Goal: Book appointment/travel/reservation: Book appointment/travel/reservation

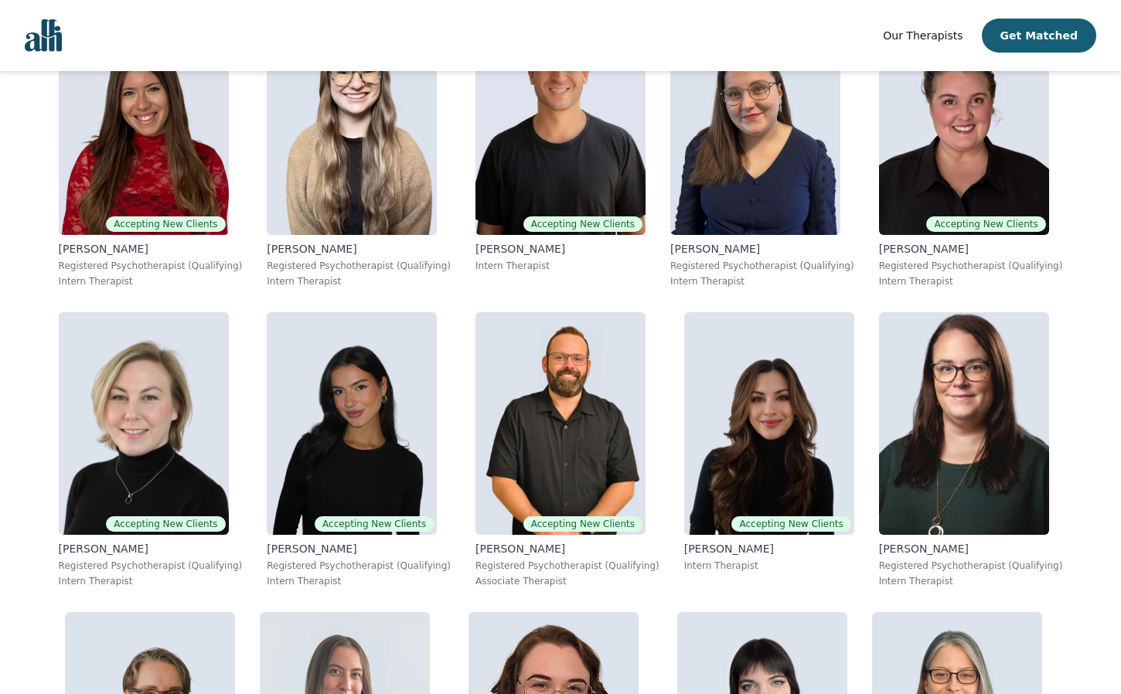
scroll to position [404, 0]
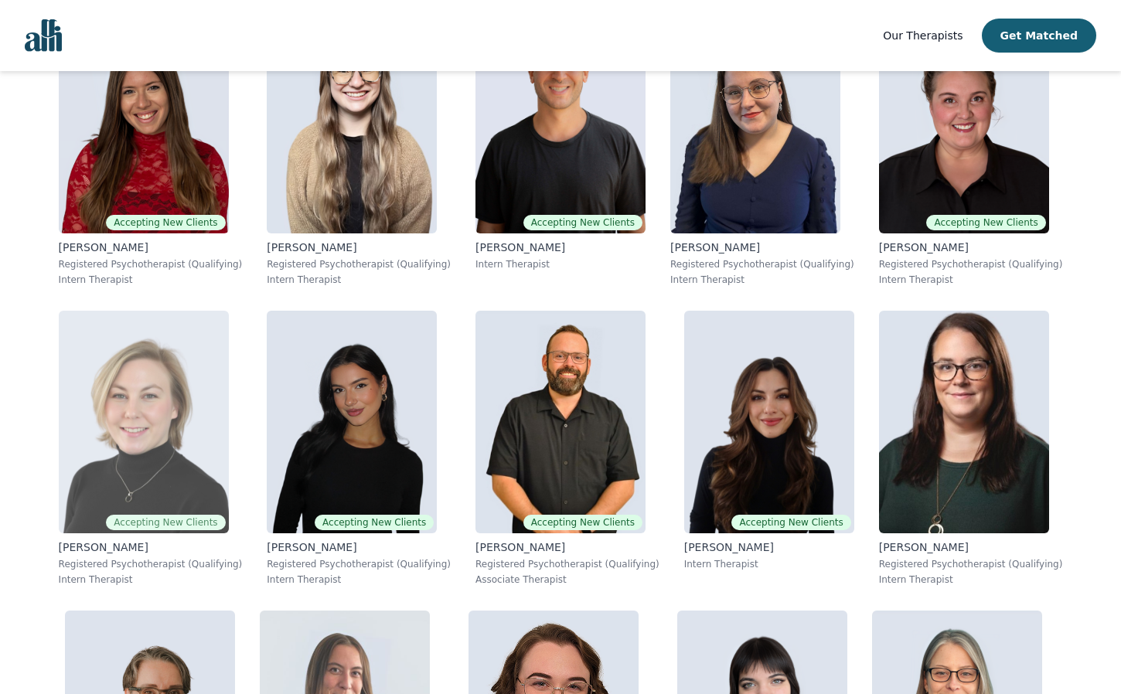
click at [213, 393] on img at bounding box center [144, 422] width 170 height 223
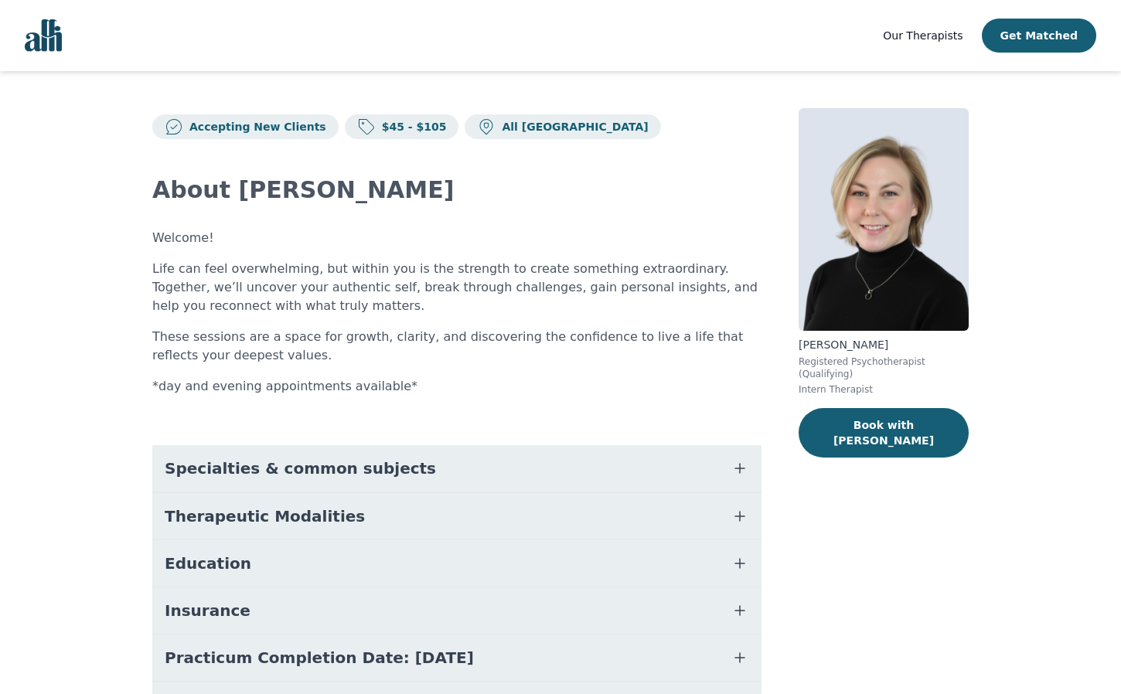
scroll to position [108, 0]
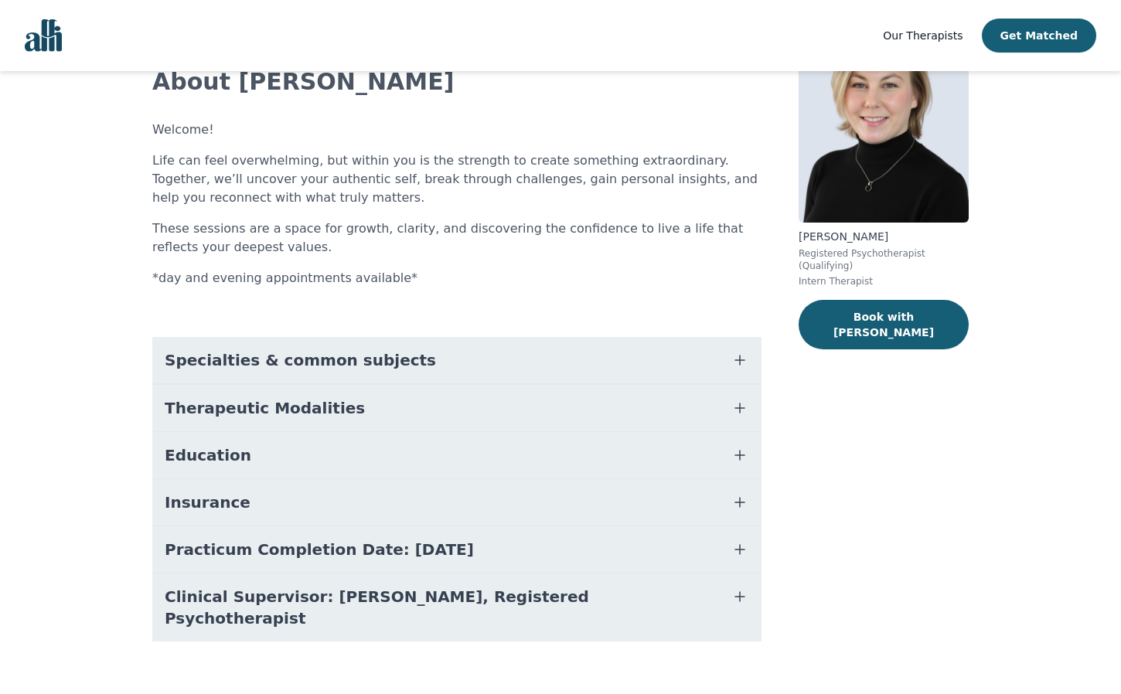
click at [352, 364] on span "Specialties & common subjects" at bounding box center [300, 360] width 271 height 22
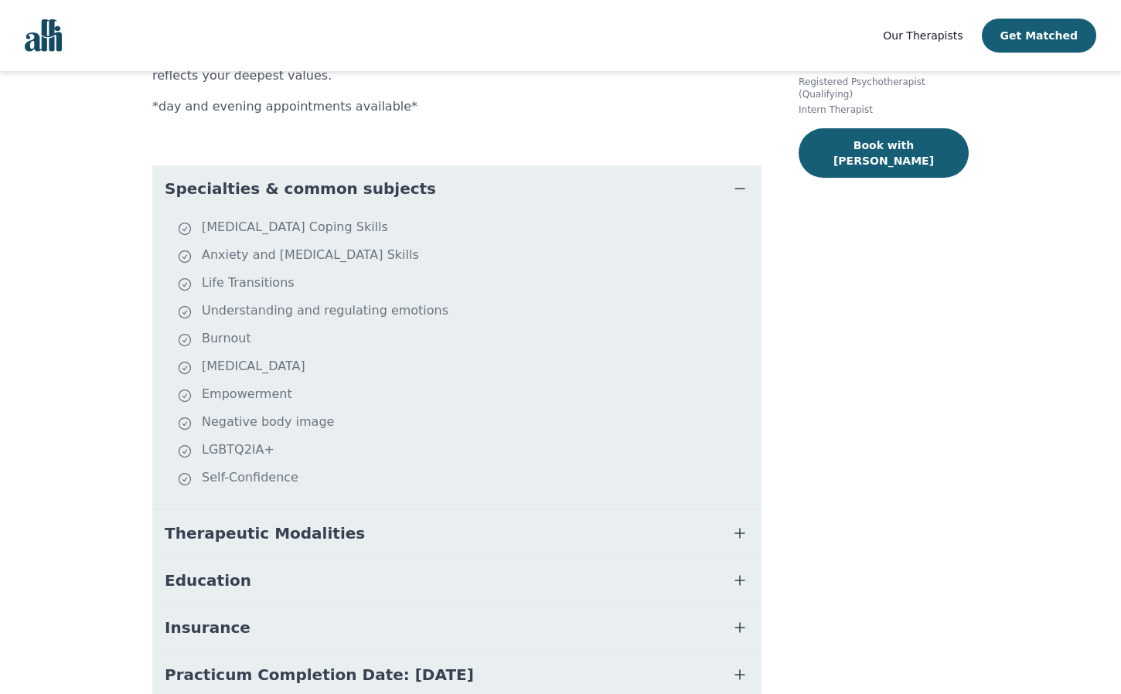
click at [322, 532] on span "Therapeutic Modalities" at bounding box center [265, 534] width 200 height 22
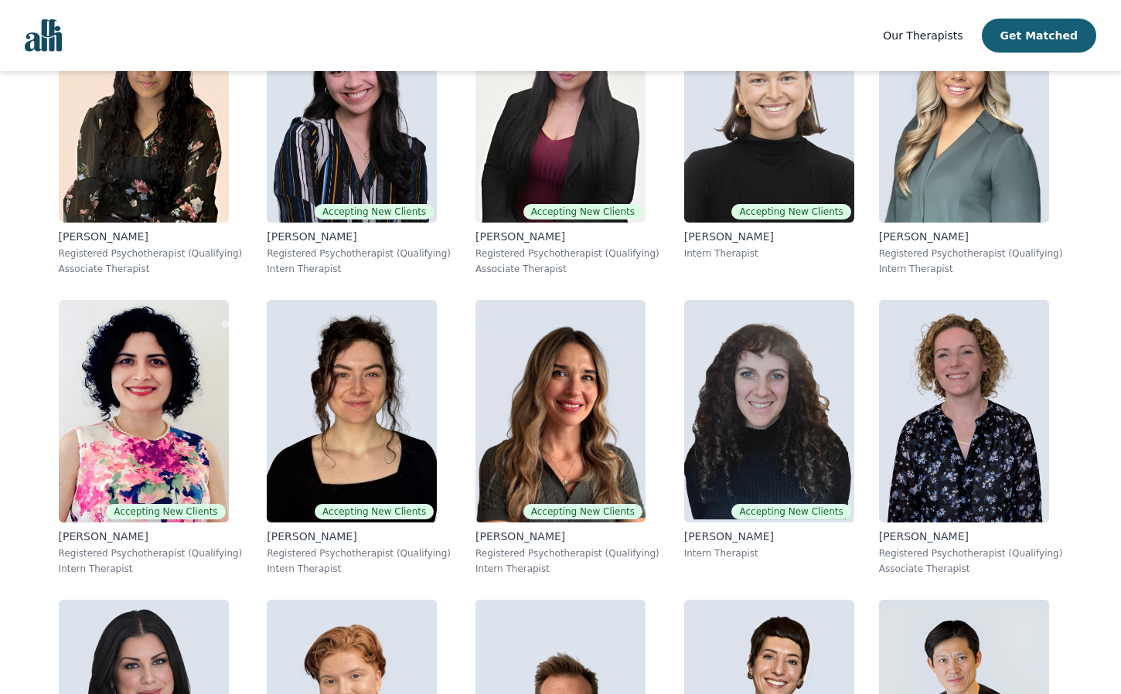
scroll to position [2216, 0]
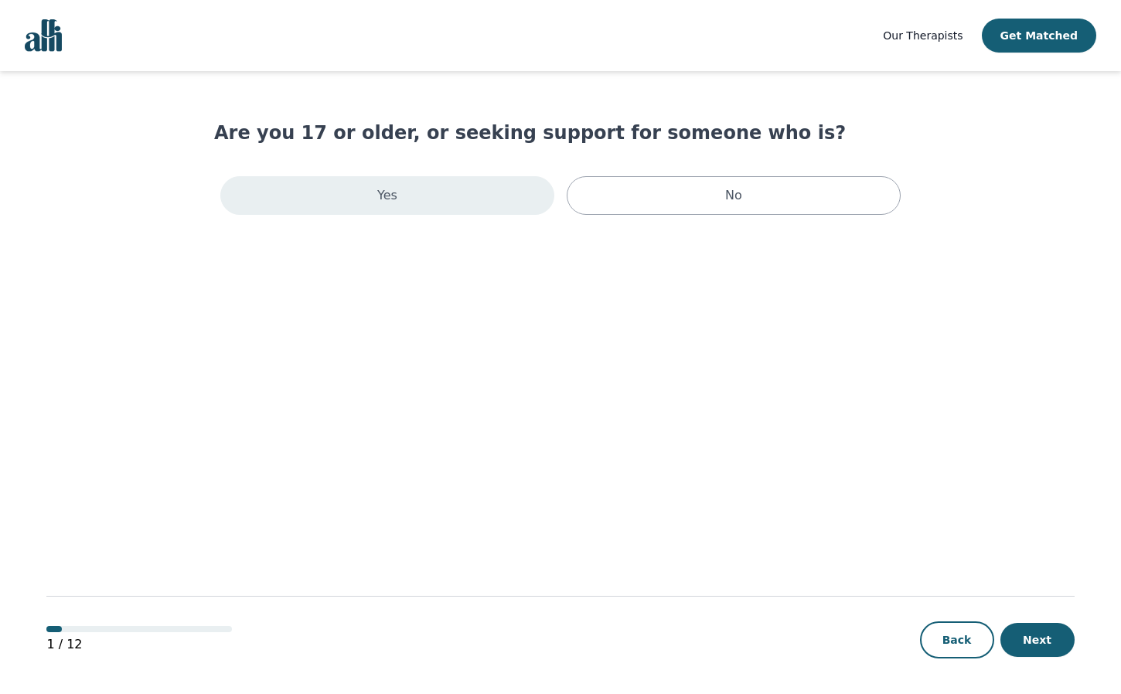
click at [515, 210] on div "Yes" at bounding box center [387, 195] width 334 height 39
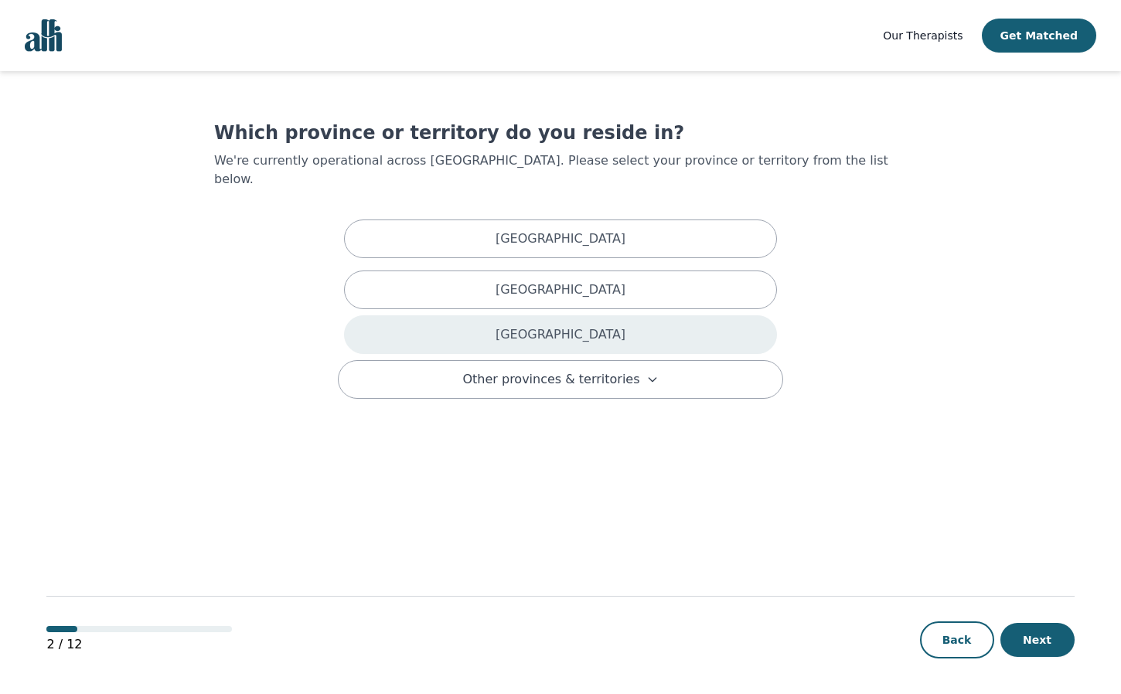
click at [588, 322] on div "[GEOGRAPHIC_DATA]" at bounding box center [560, 334] width 433 height 39
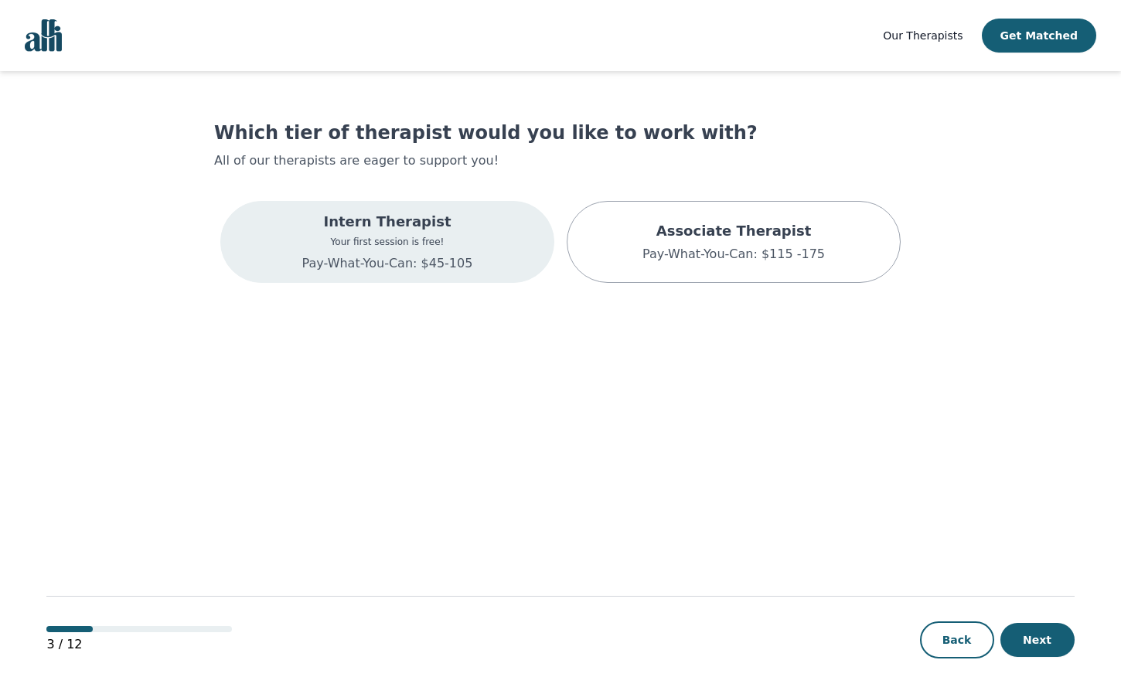
click at [454, 254] on div "Intern Therapist Your first session is free! Pay-What-You-Can: $45-105" at bounding box center [387, 242] width 171 height 62
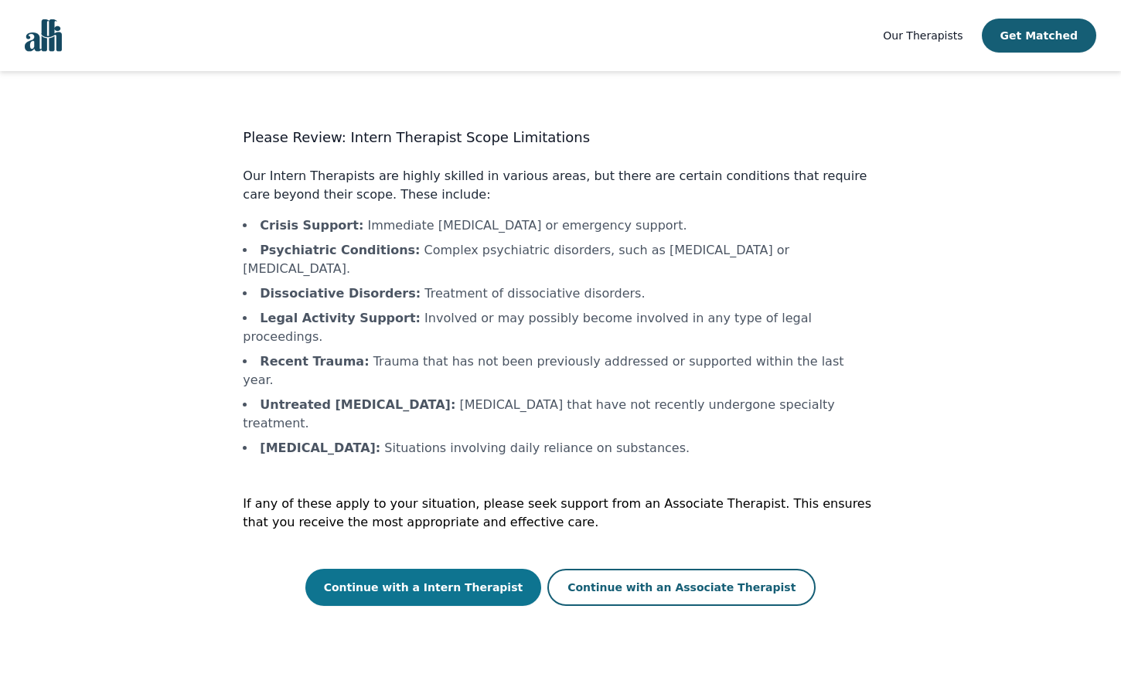
click at [418, 569] on button "Continue with a Intern Therapist" at bounding box center [423, 587] width 237 height 37
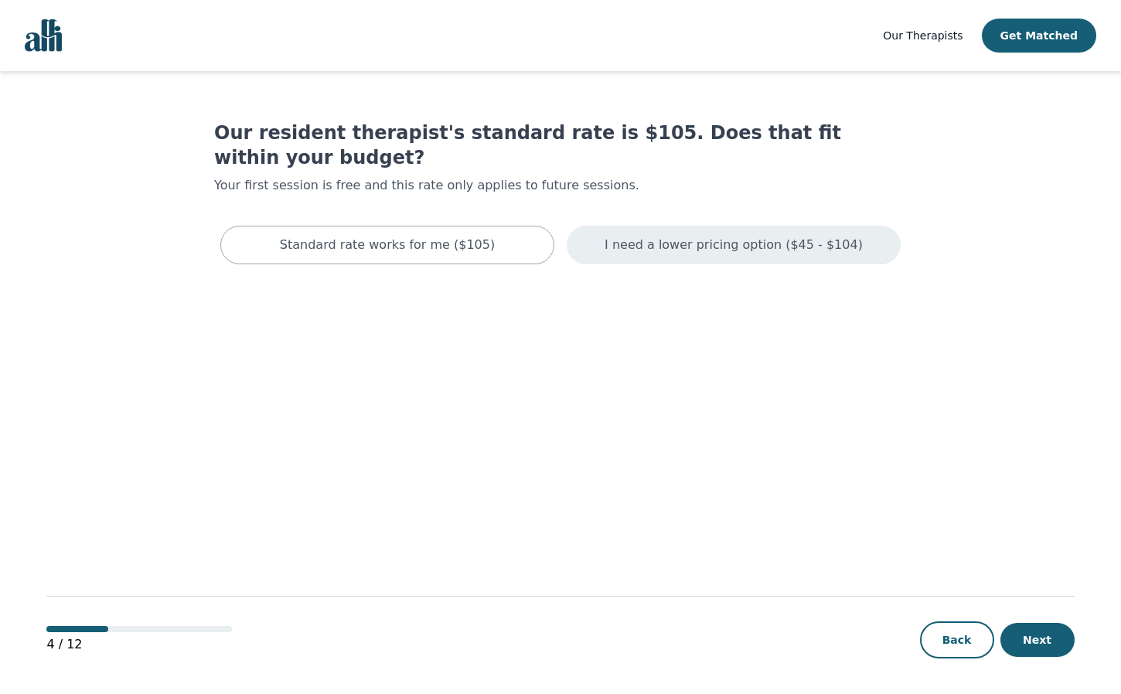
click at [720, 226] on div "I need a lower pricing option ($45 - $104)" at bounding box center [734, 245] width 334 height 39
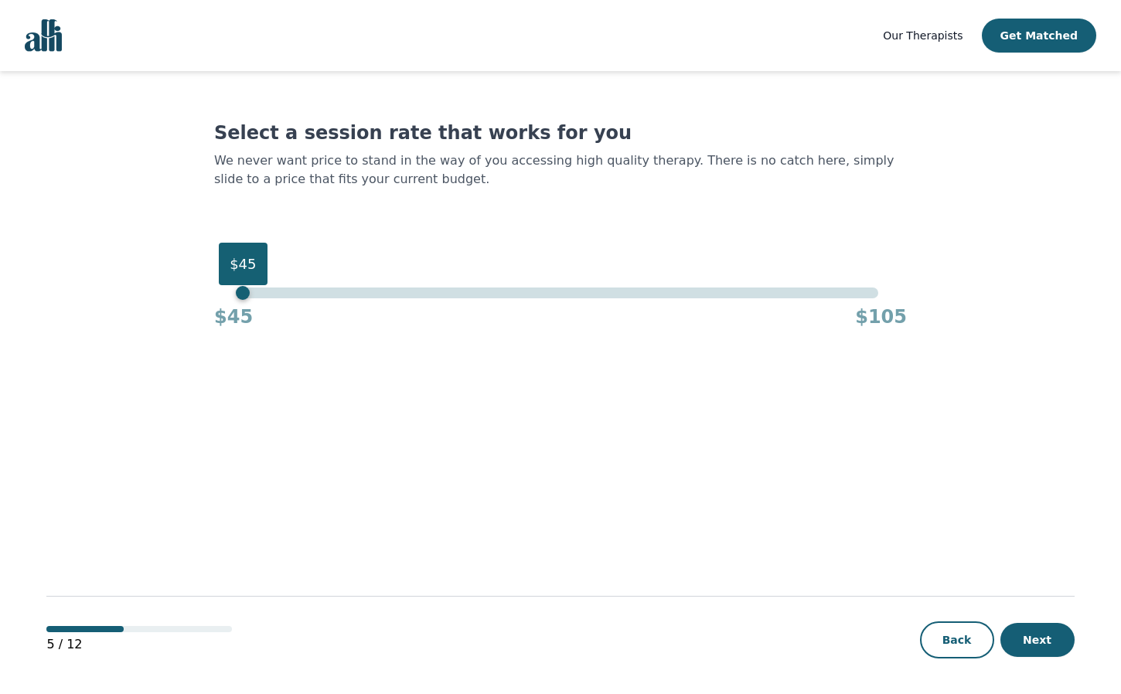
drag, startPoint x: 883, startPoint y: 292, endPoint x: 148, endPoint y: 308, distance: 735.4
click at [148, 308] on main "Select a session rate that works for you We never want price to stand in the wa…" at bounding box center [560, 383] width 1028 height 625
click at [1027, 632] on button "Next" at bounding box center [1037, 640] width 74 height 34
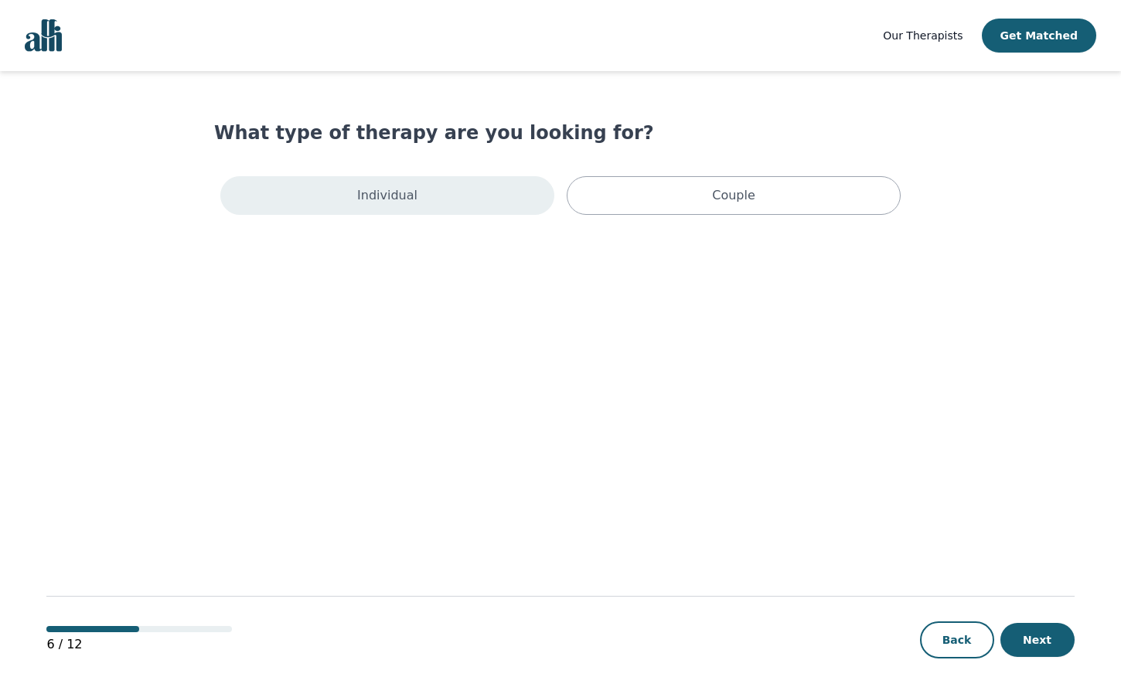
click at [448, 192] on div "Individual" at bounding box center [387, 195] width 334 height 39
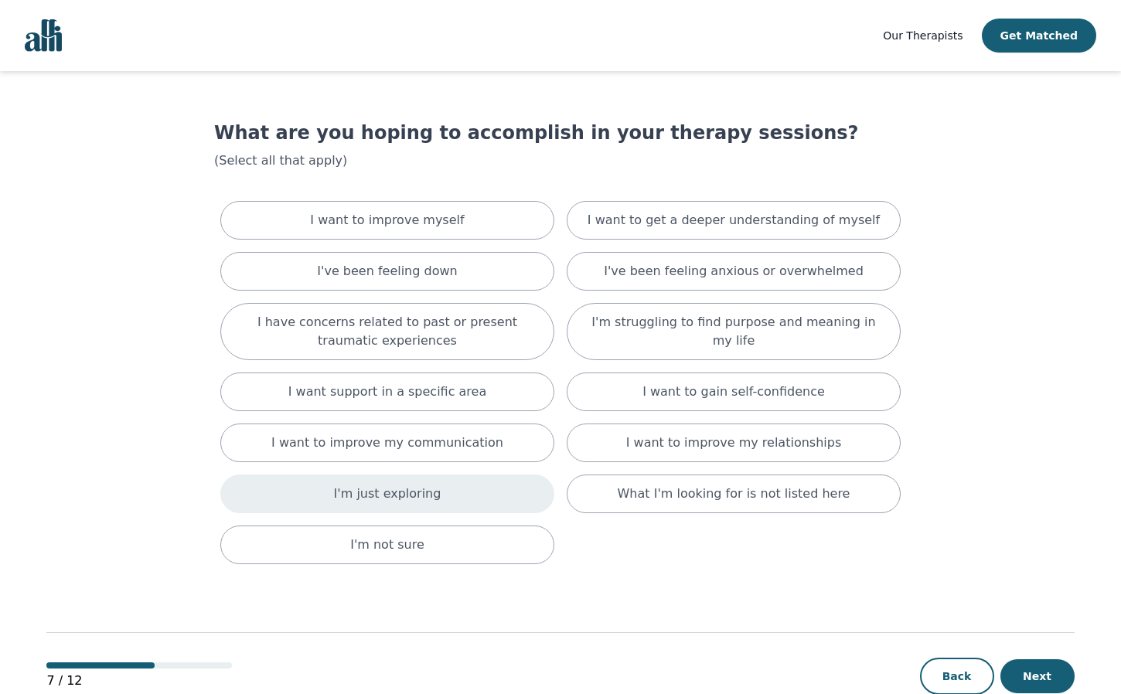
click at [510, 493] on div "I'm just exploring" at bounding box center [387, 494] width 334 height 39
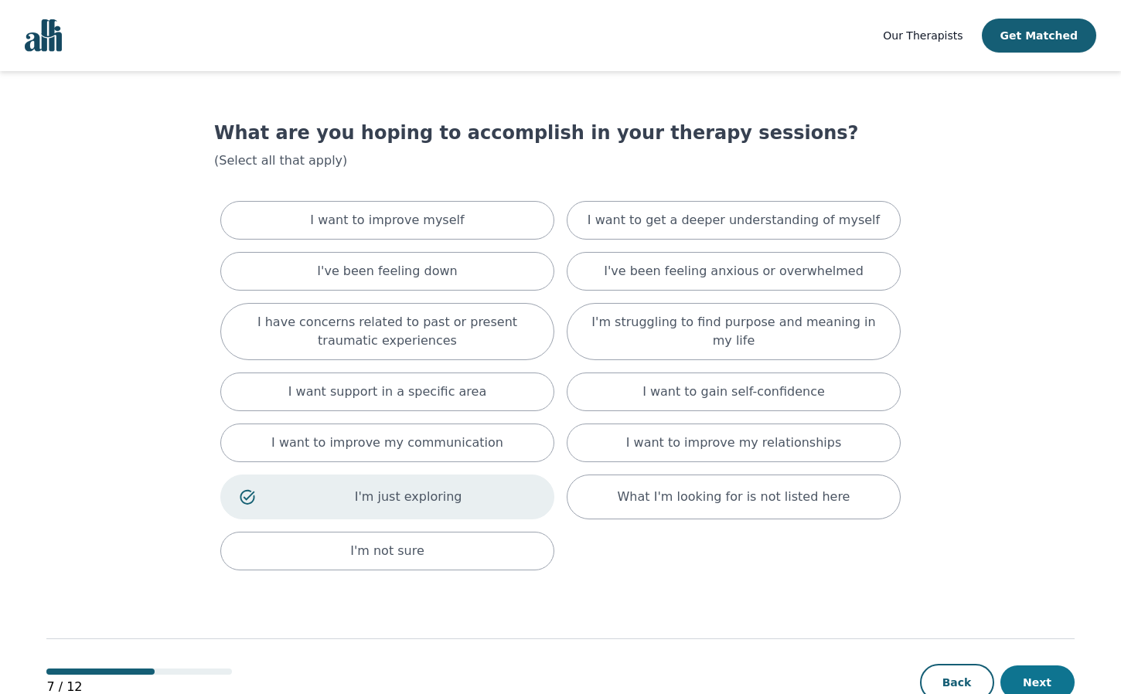
click at [1059, 675] on button "Next" at bounding box center [1037, 683] width 74 height 34
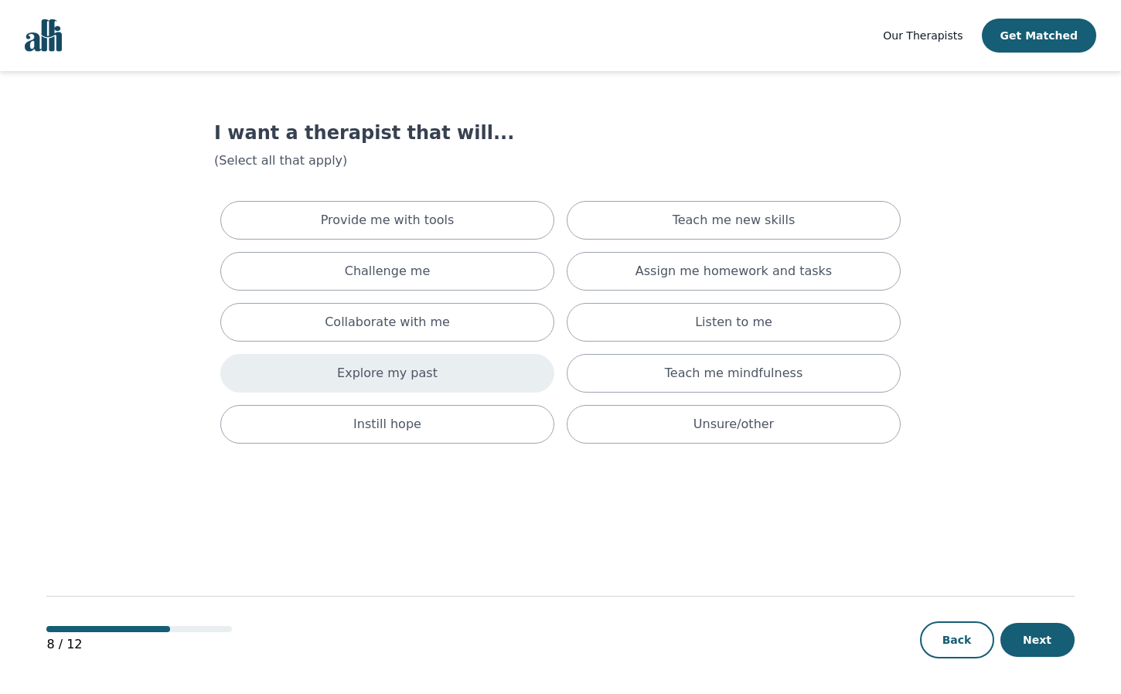
click at [455, 386] on div "Explore my past" at bounding box center [387, 373] width 334 height 39
click at [1034, 635] on button "Next" at bounding box center [1037, 640] width 74 height 34
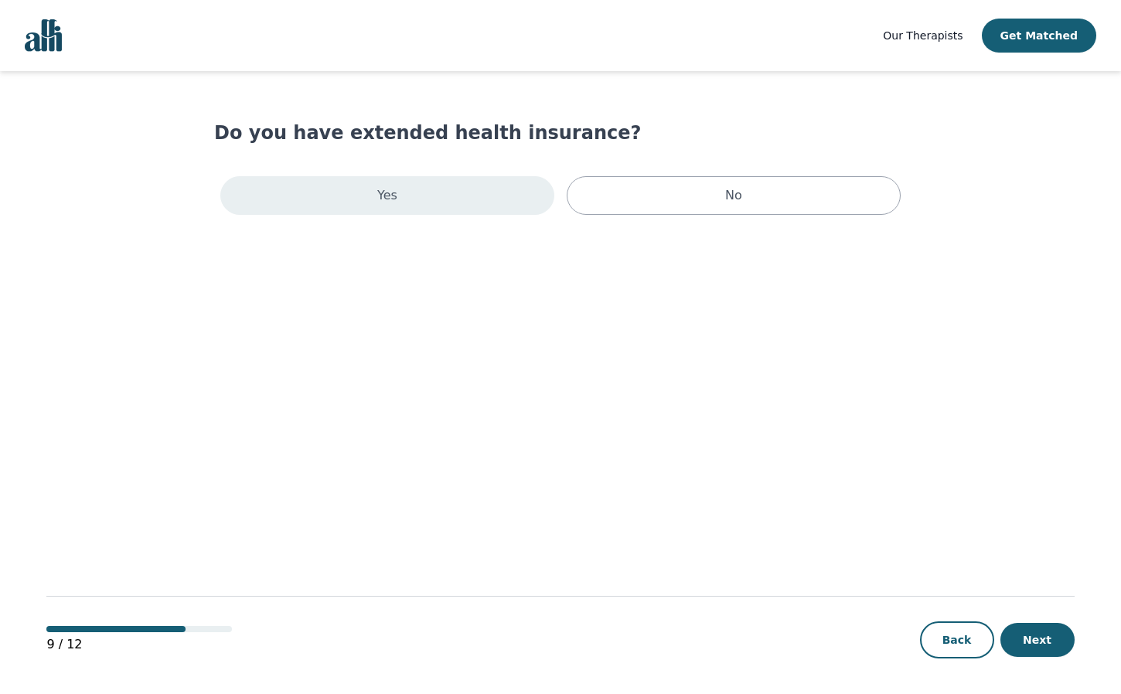
click at [404, 204] on div "Yes" at bounding box center [387, 195] width 334 height 39
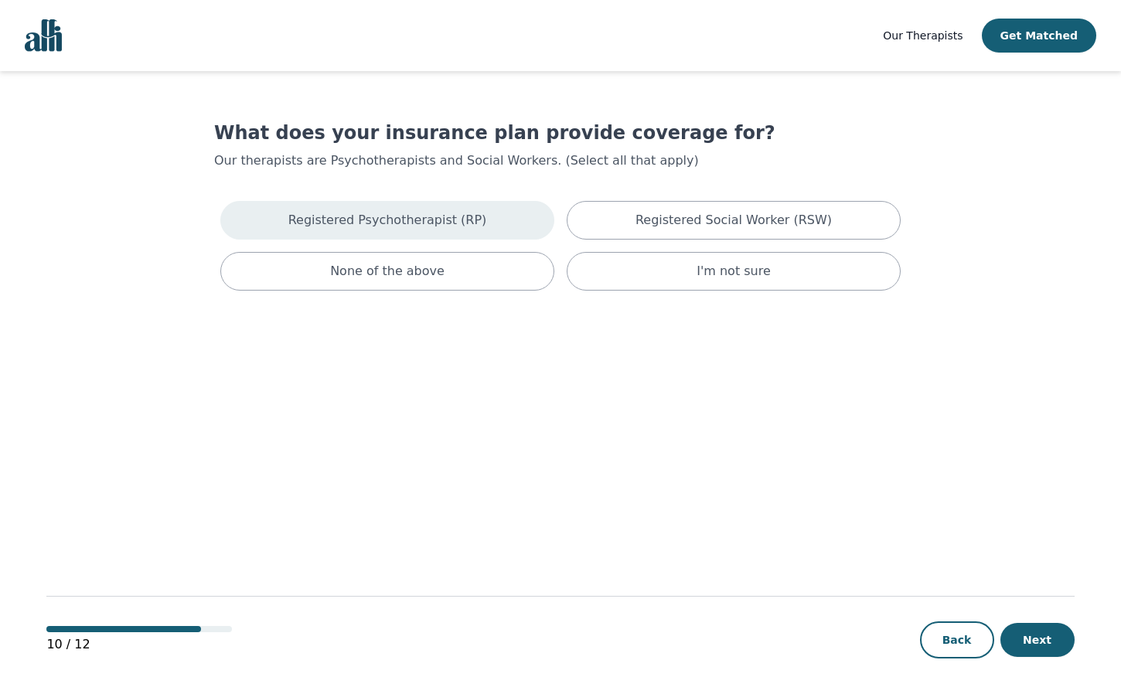
click at [459, 217] on p "Registered Psychotherapist (RP)" at bounding box center [387, 220] width 199 height 19
click at [1055, 648] on button "Next" at bounding box center [1037, 640] width 74 height 34
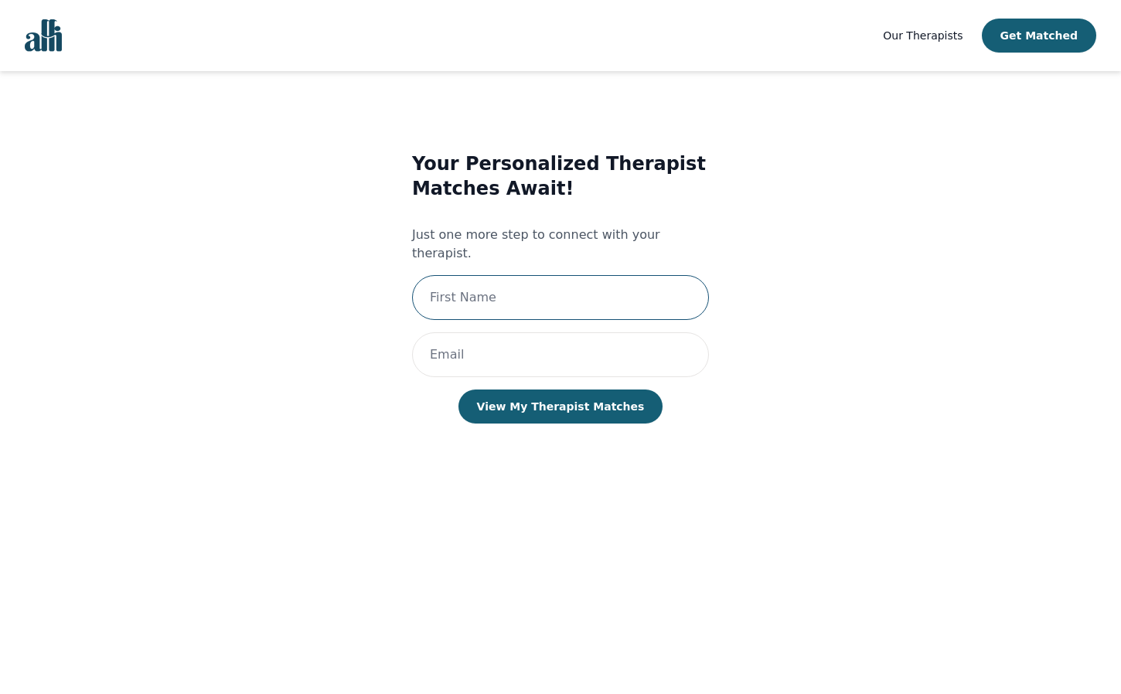
click at [534, 290] on input "text" at bounding box center [560, 297] width 297 height 45
type input "a"
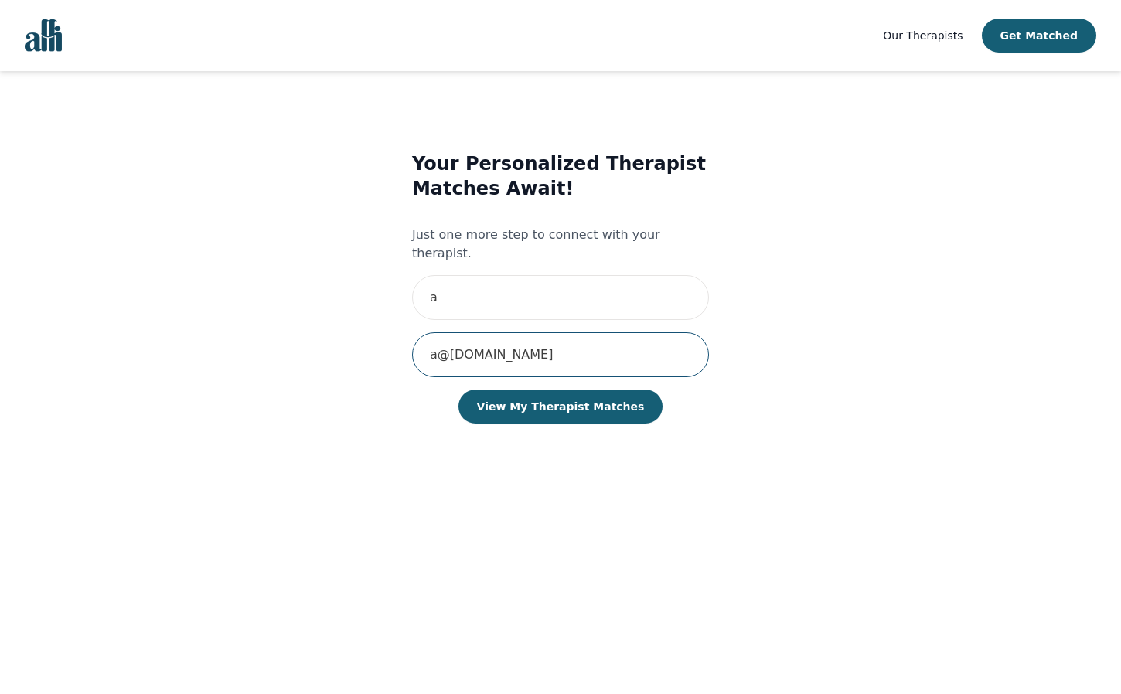
type input "a@[DOMAIN_NAME]"
click at [1066, 319] on main "Your Personalized Therapist Matches Await! Just one more step to connect with y…" at bounding box center [560, 383] width 1028 height 625
click at [558, 395] on button "View My Therapist Matches" at bounding box center [560, 407] width 205 height 34
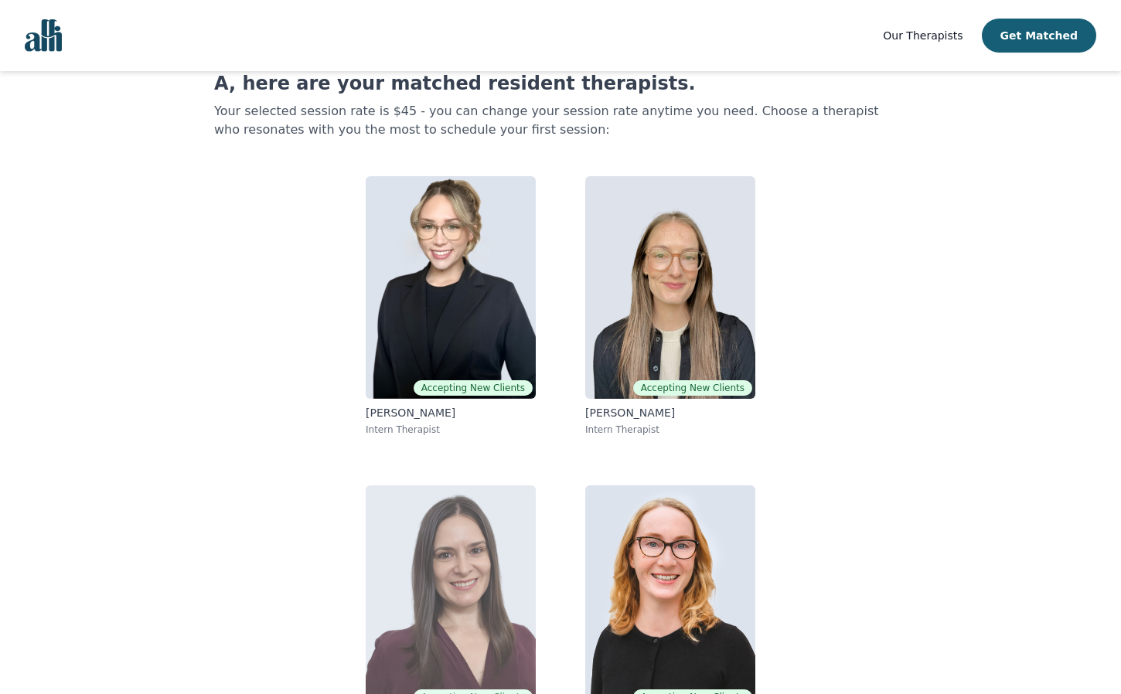
scroll to position [41, 0]
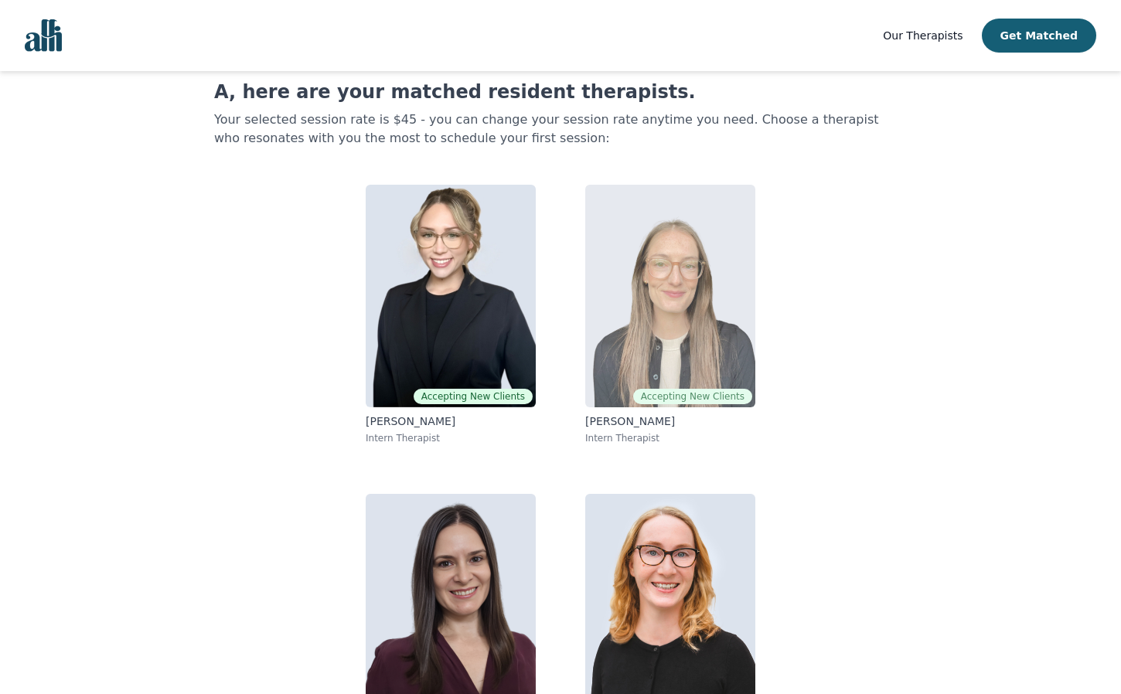
click at [745, 359] on img at bounding box center [670, 296] width 170 height 223
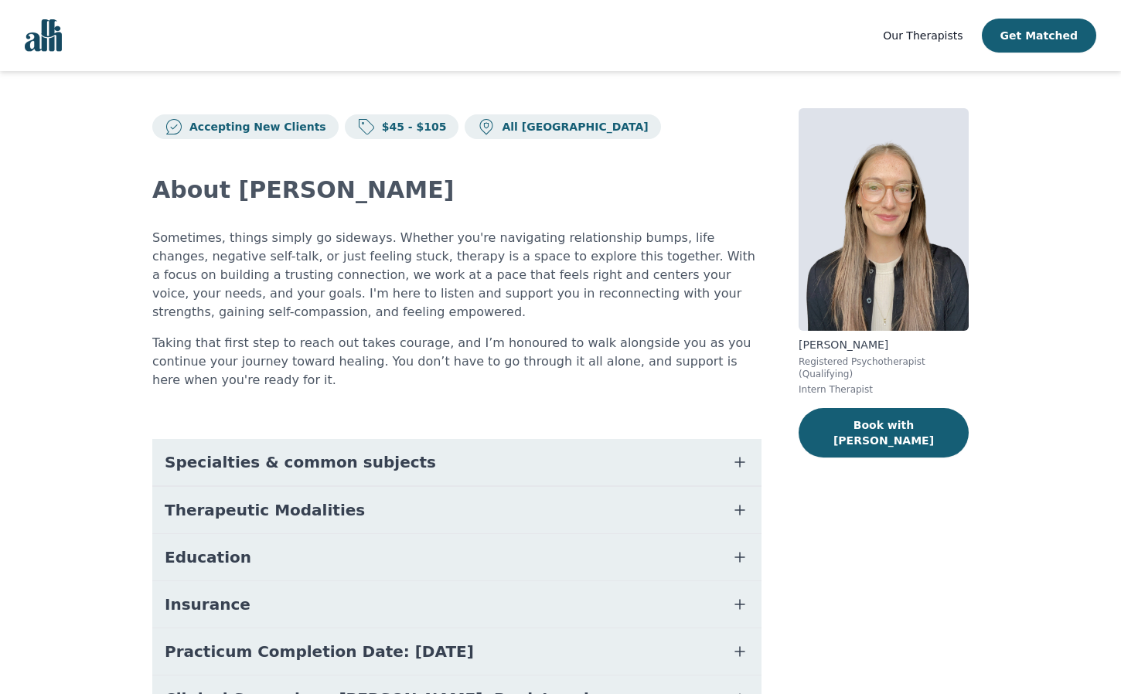
scroll to position [102, 0]
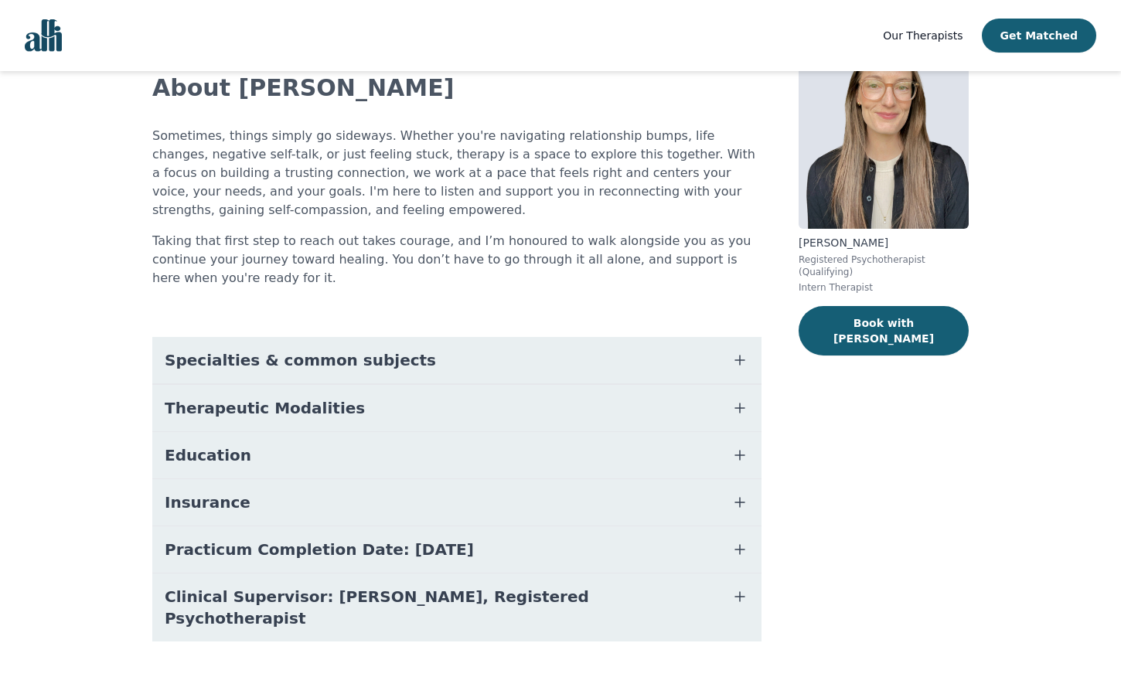
click at [529, 420] on button "Therapeutic Modalities" at bounding box center [456, 408] width 609 height 46
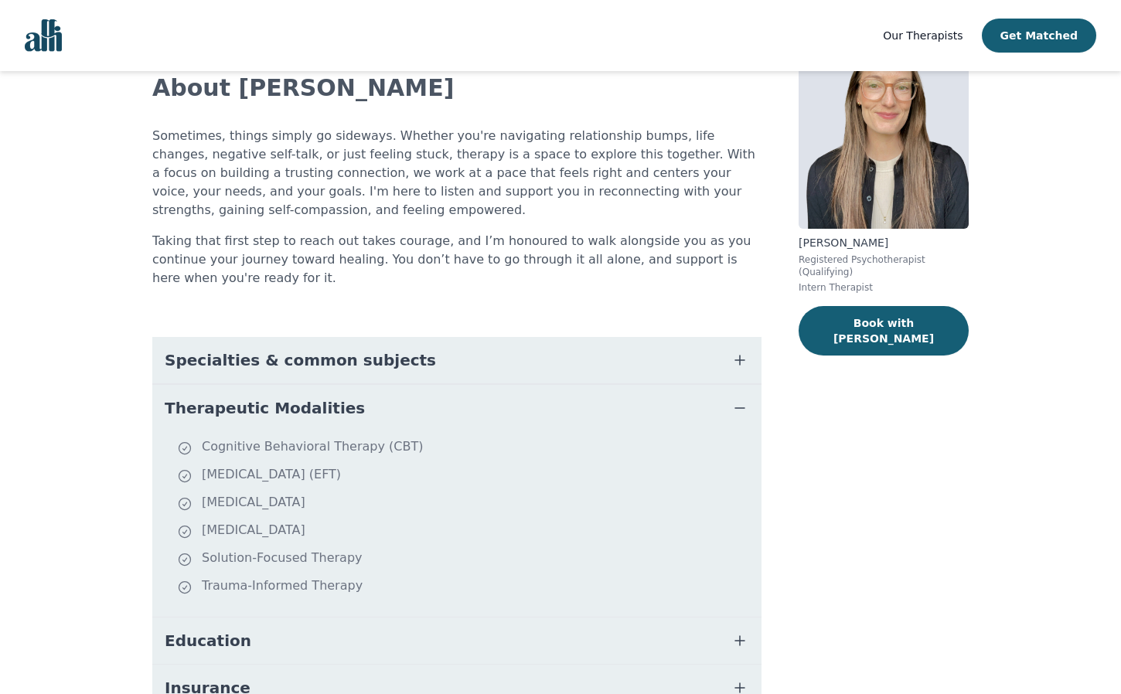
scroll to position [41, 0]
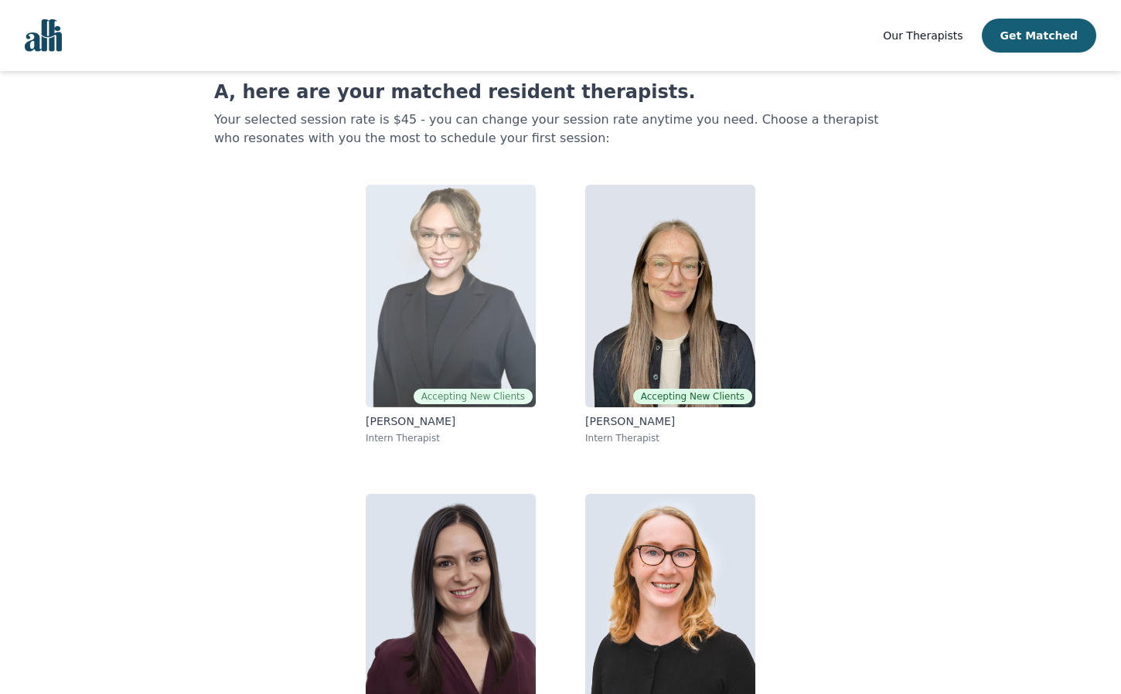
click at [452, 364] on img at bounding box center [451, 296] width 170 height 223
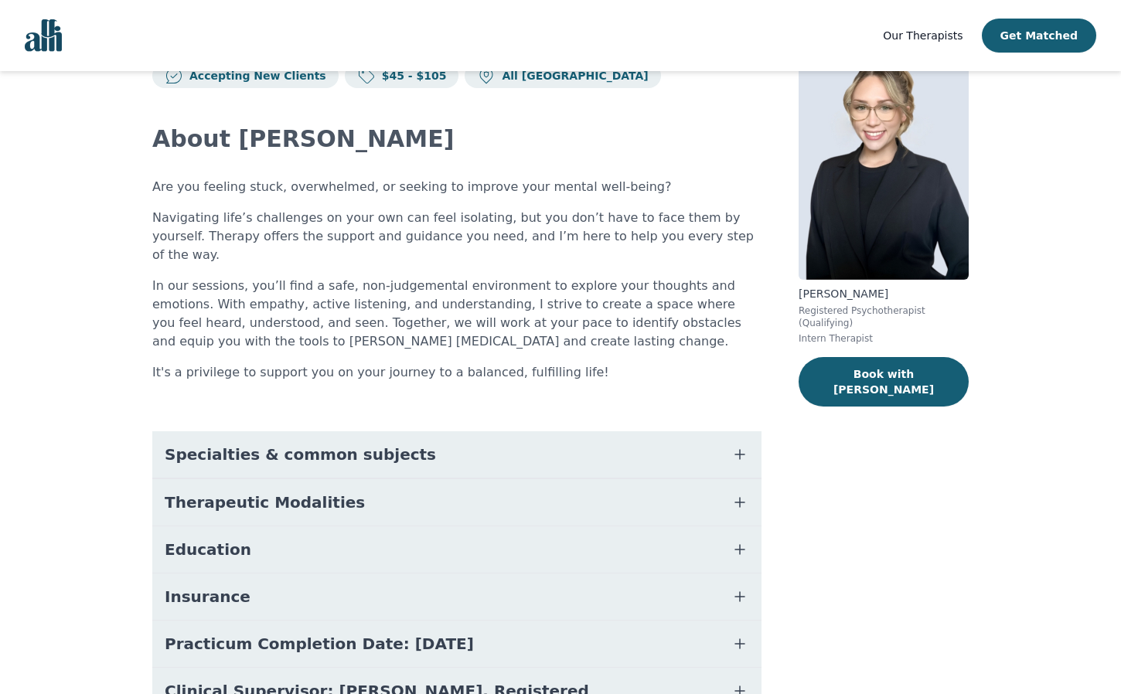
scroll to position [63, 0]
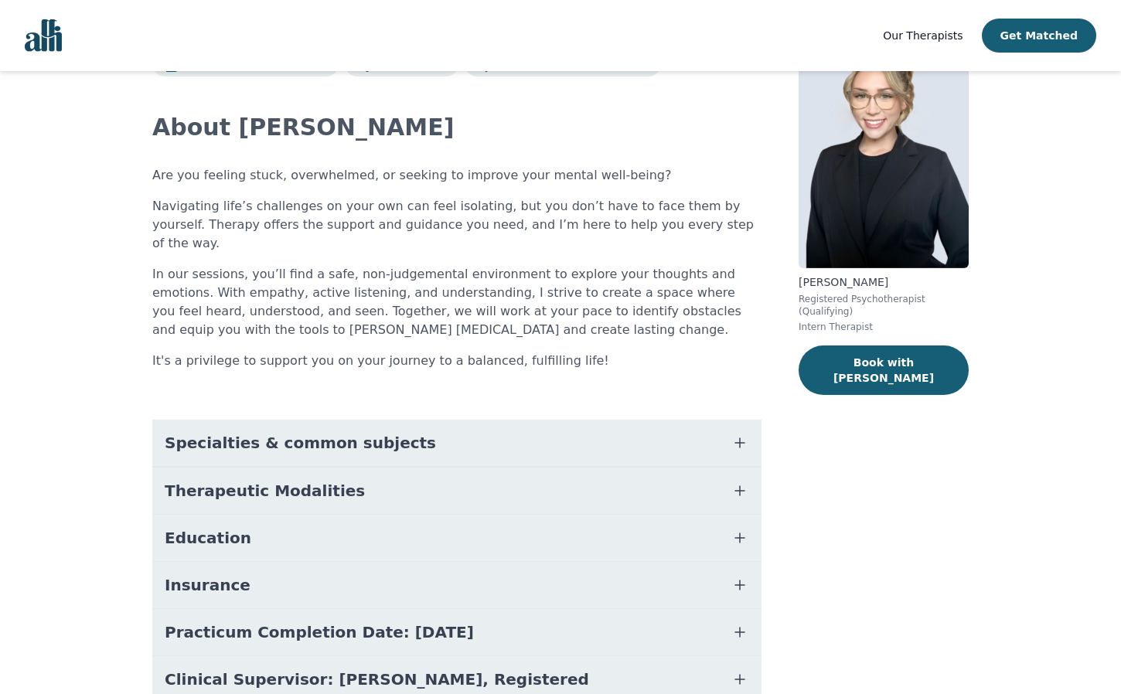
click at [400, 474] on button "Therapeutic Modalities" at bounding box center [456, 491] width 609 height 46
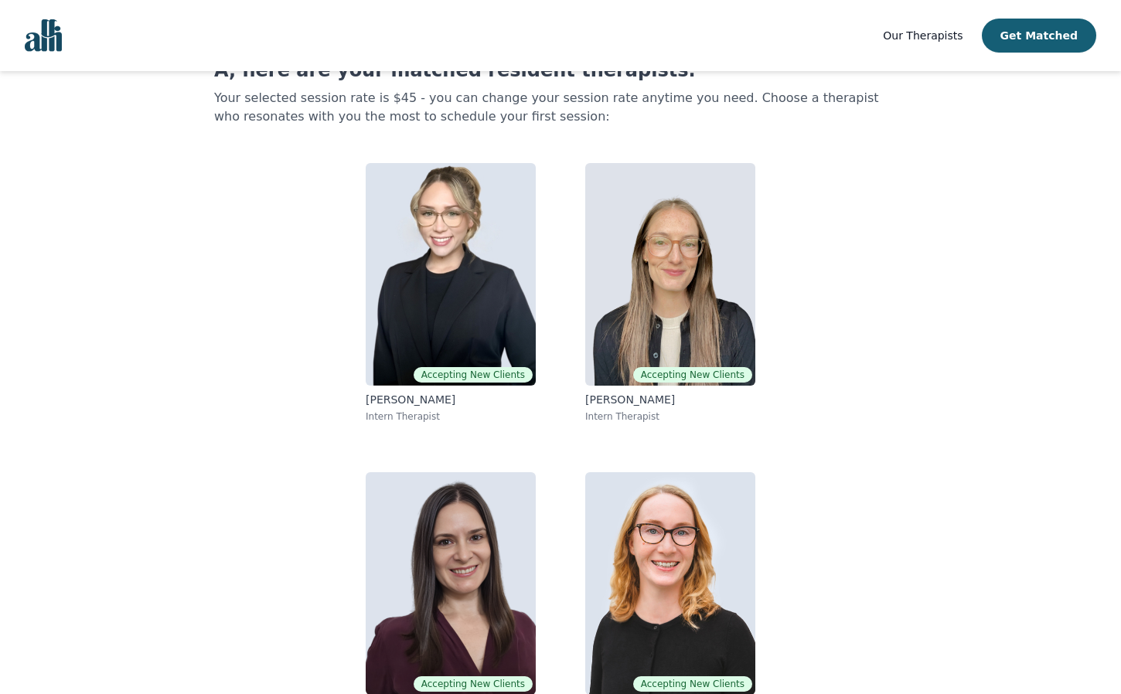
scroll to position [41, 0]
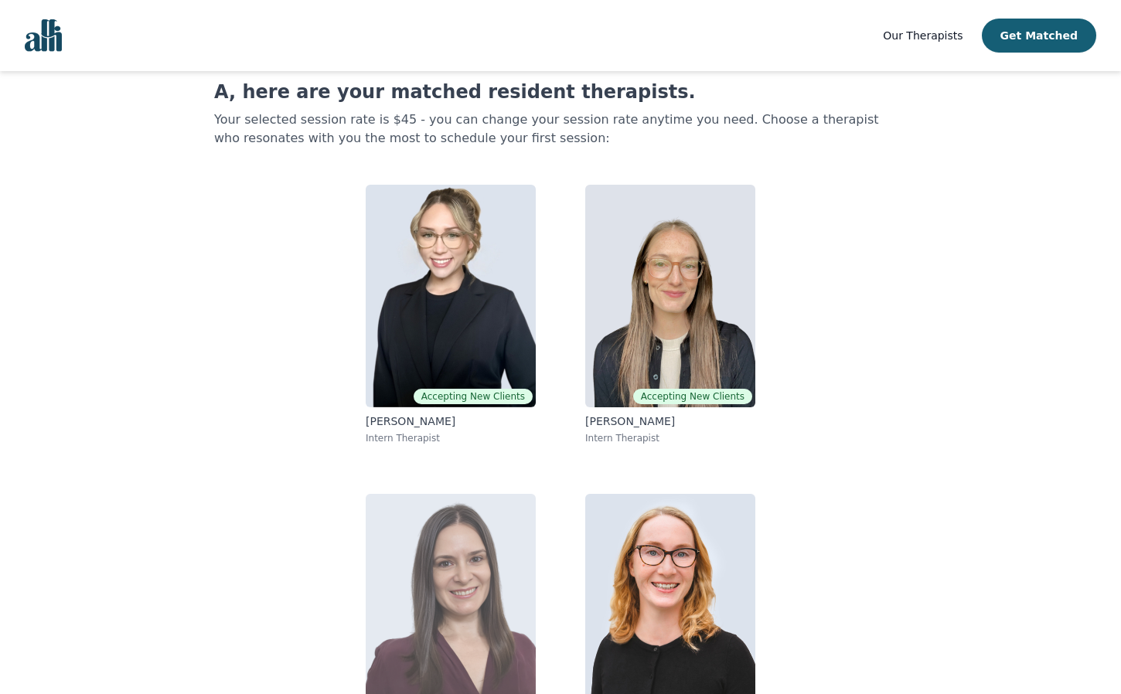
click at [438, 524] on img at bounding box center [451, 605] width 170 height 223
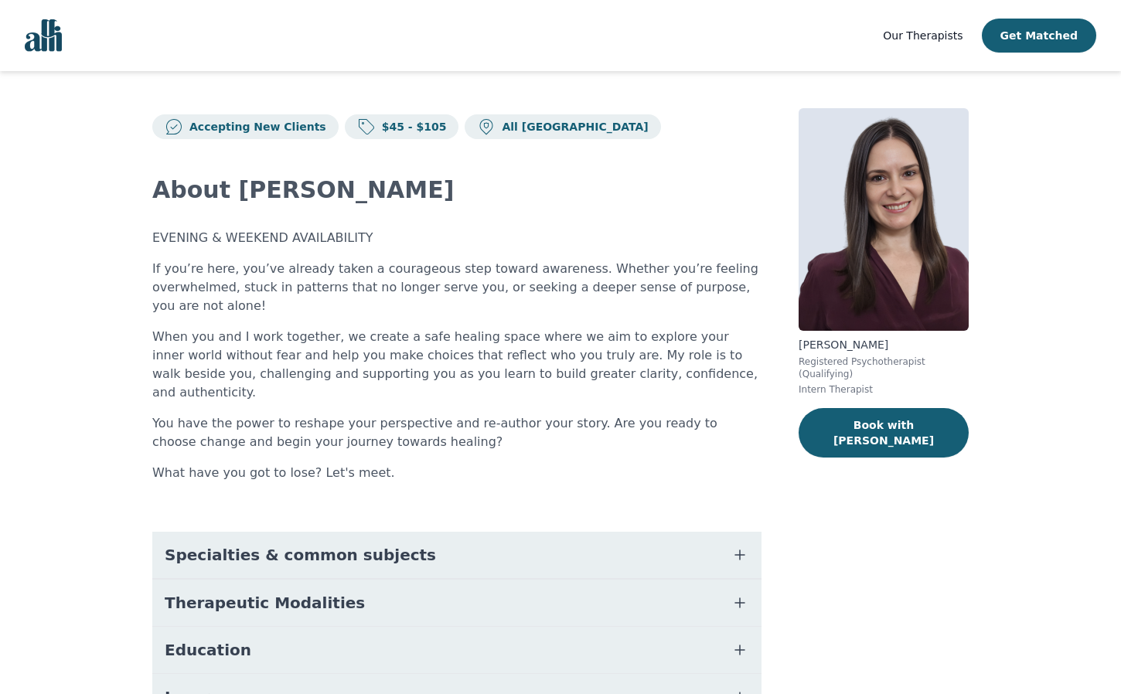
click at [359, 581] on button "Therapeutic Modalities" at bounding box center [456, 603] width 609 height 46
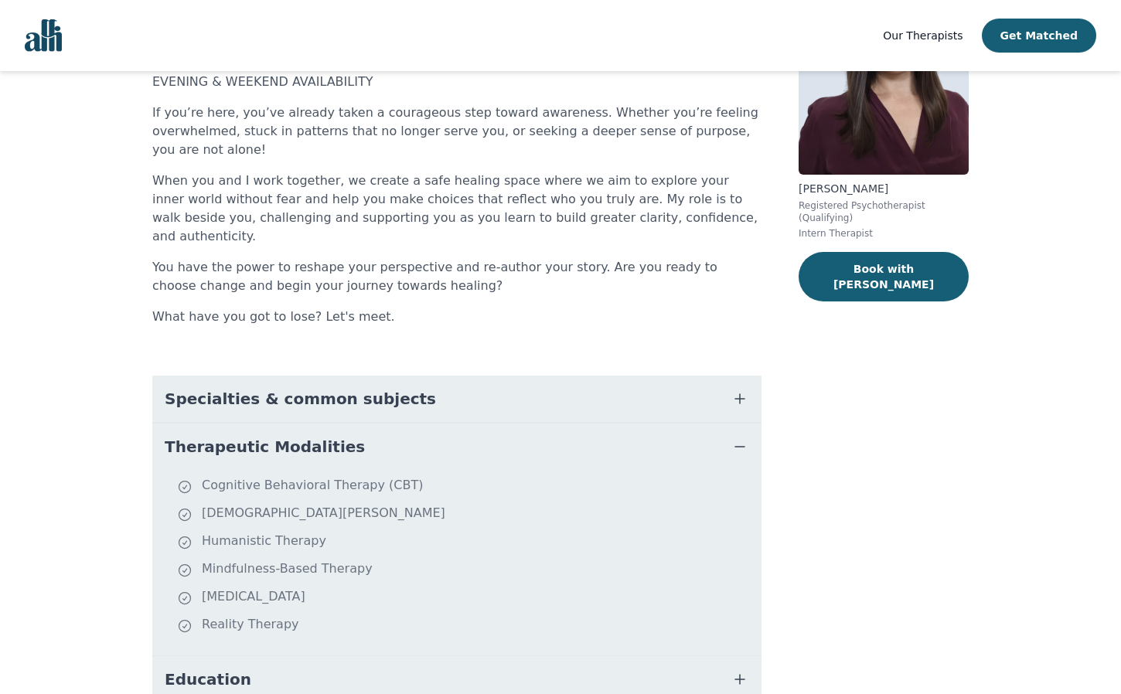
scroll to position [41, 0]
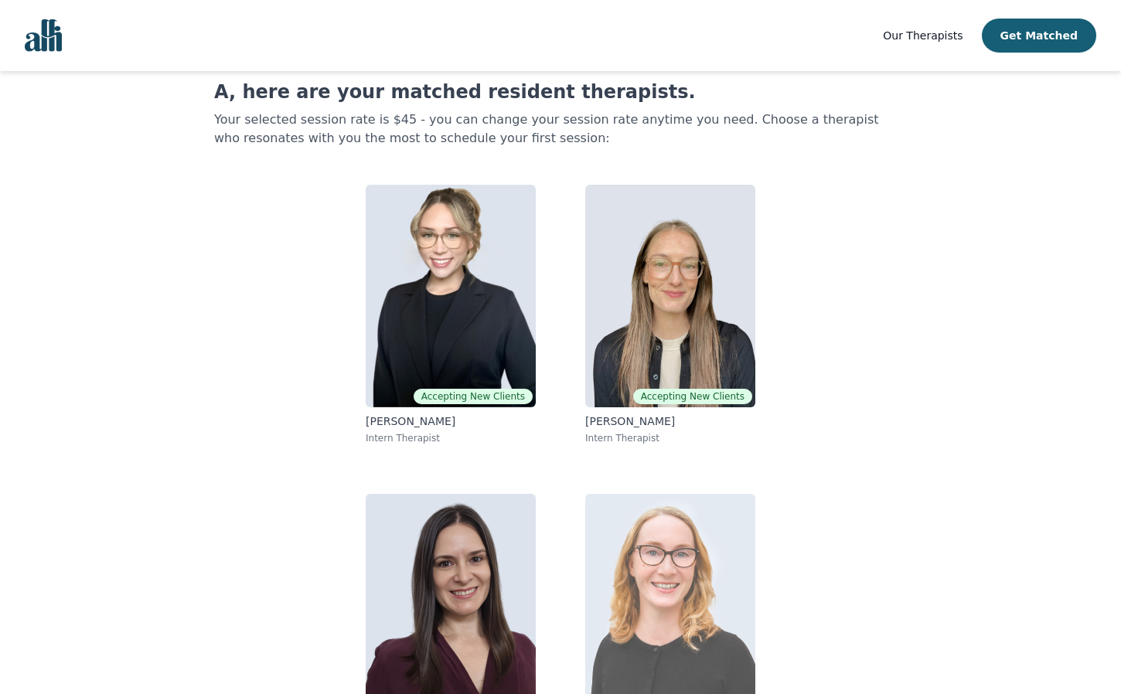
click at [624, 585] on img at bounding box center [670, 605] width 170 height 223
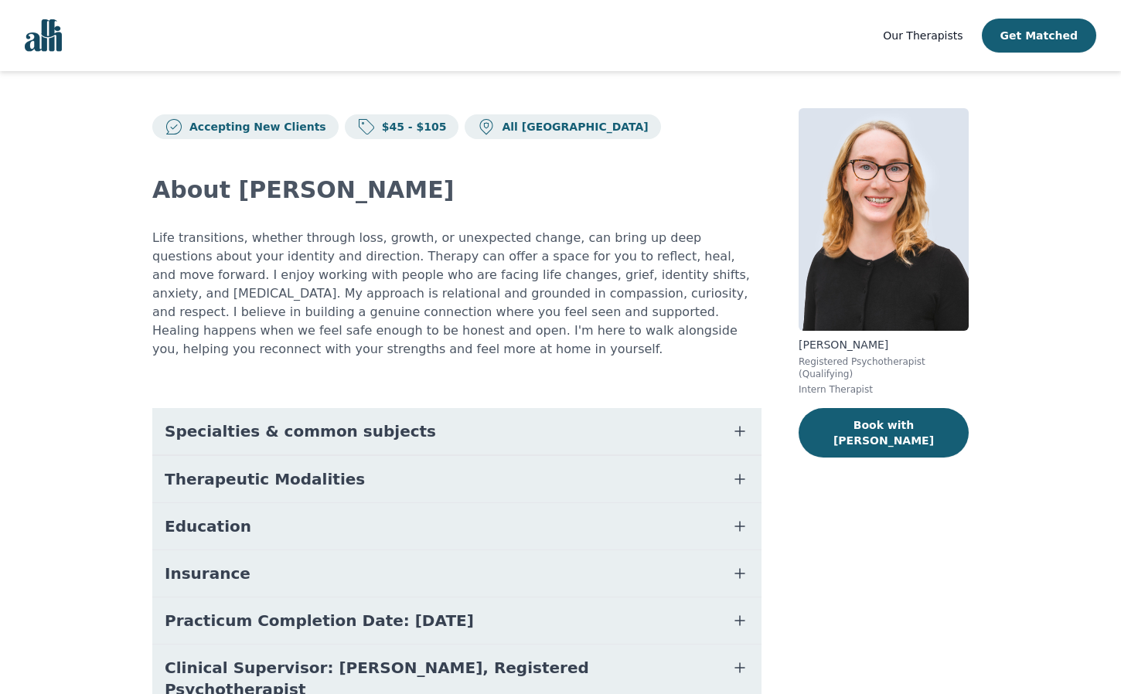
click at [345, 465] on button "Therapeutic Modalities" at bounding box center [456, 479] width 609 height 46
